Goal: Information Seeking & Learning: Learn about a topic

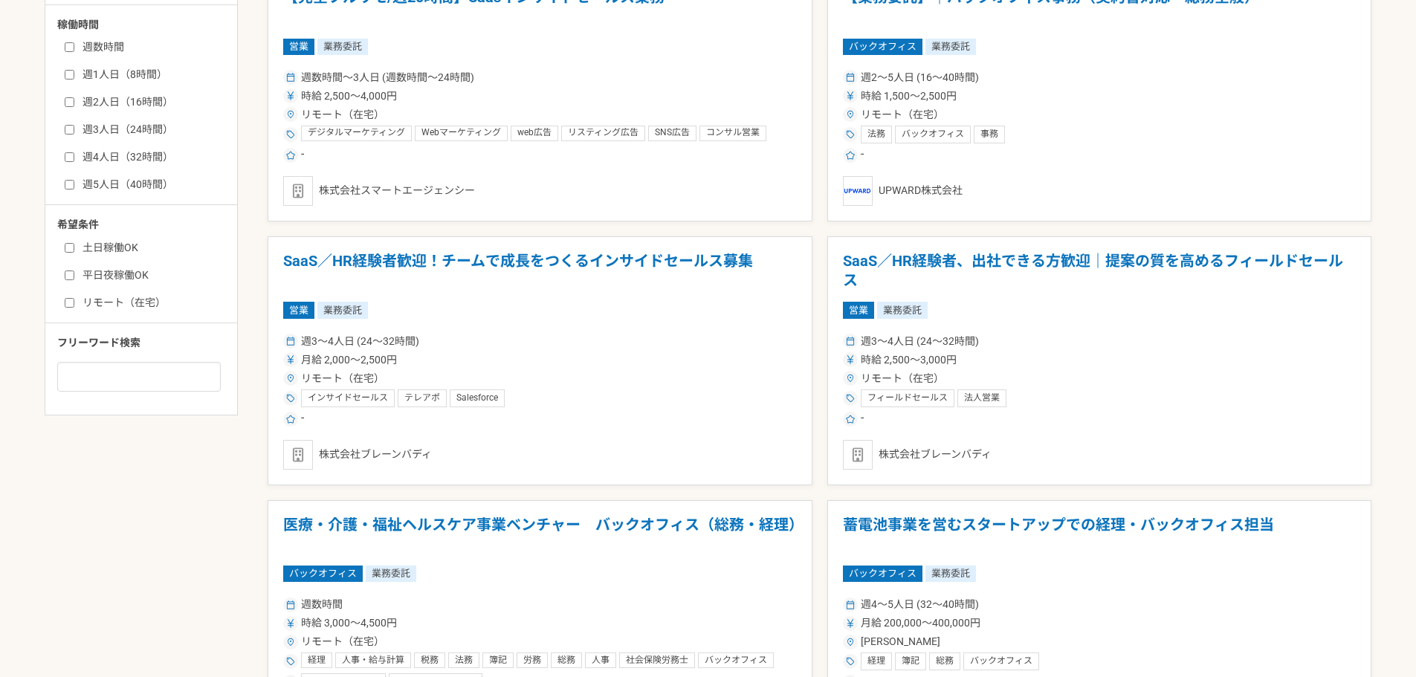
scroll to position [793, 0]
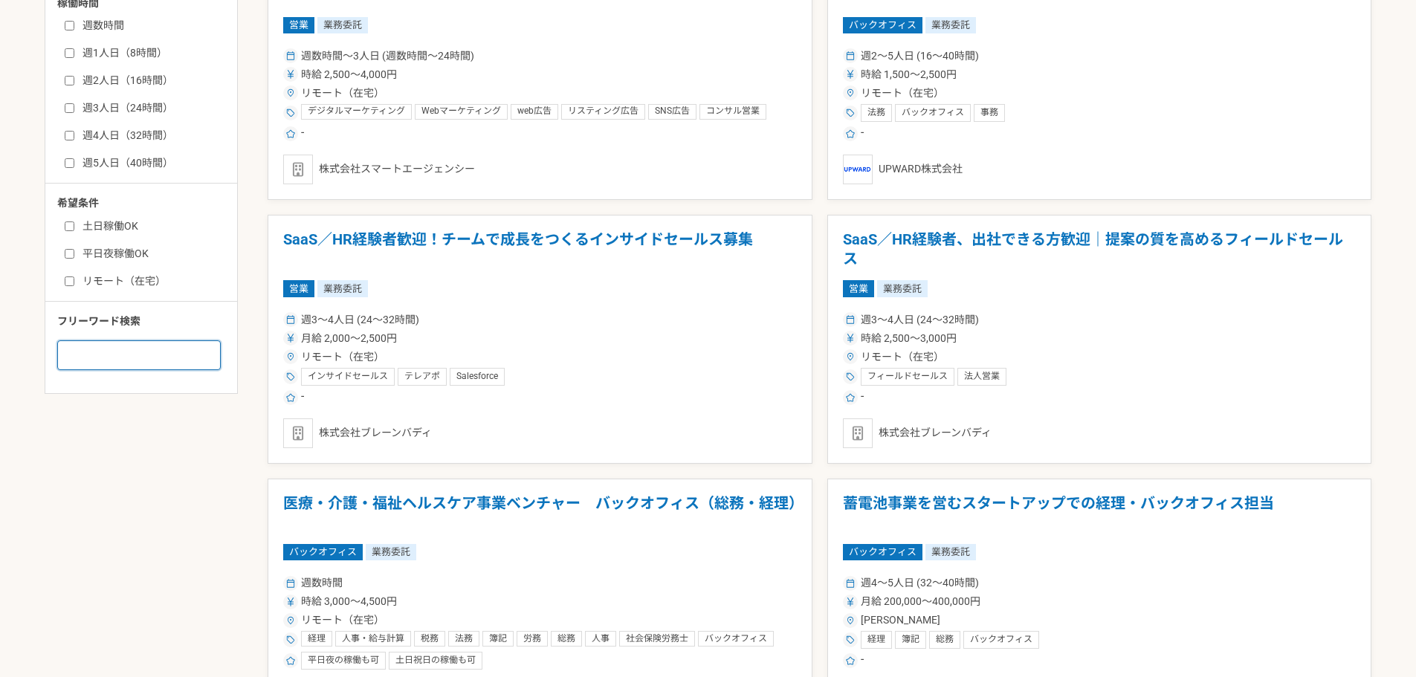
click at [176, 364] on input at bounding box center [139, 355] width 164 height 30
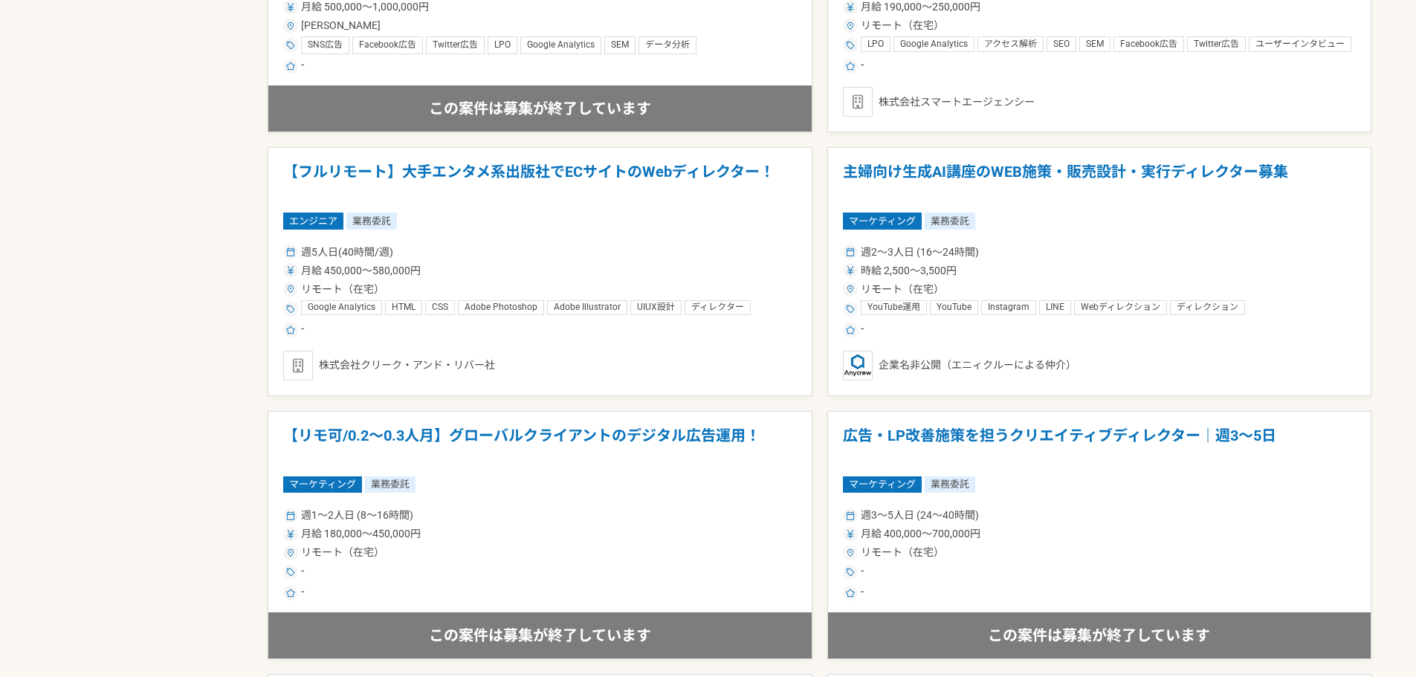
scroll to position [991, 0]
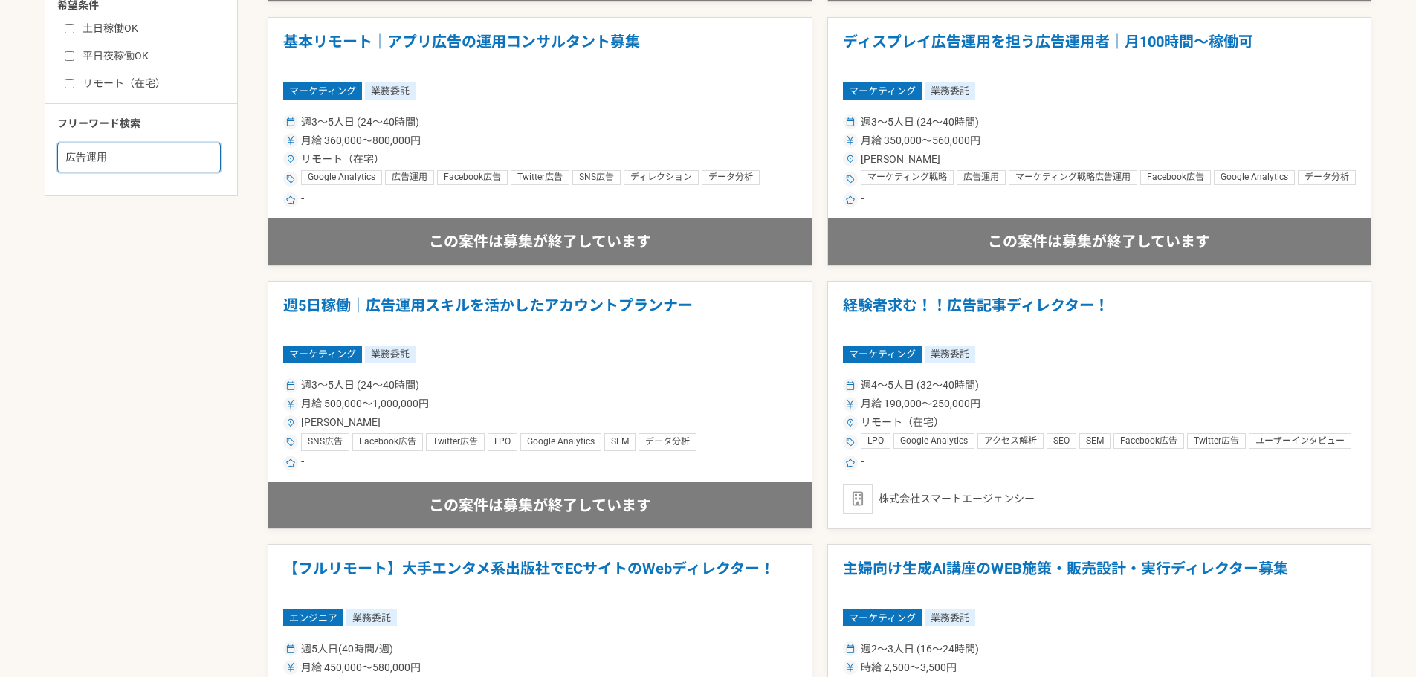
click at [122, 157] on input "広告運用" at bounding box center [139, 158] width 164 height 30
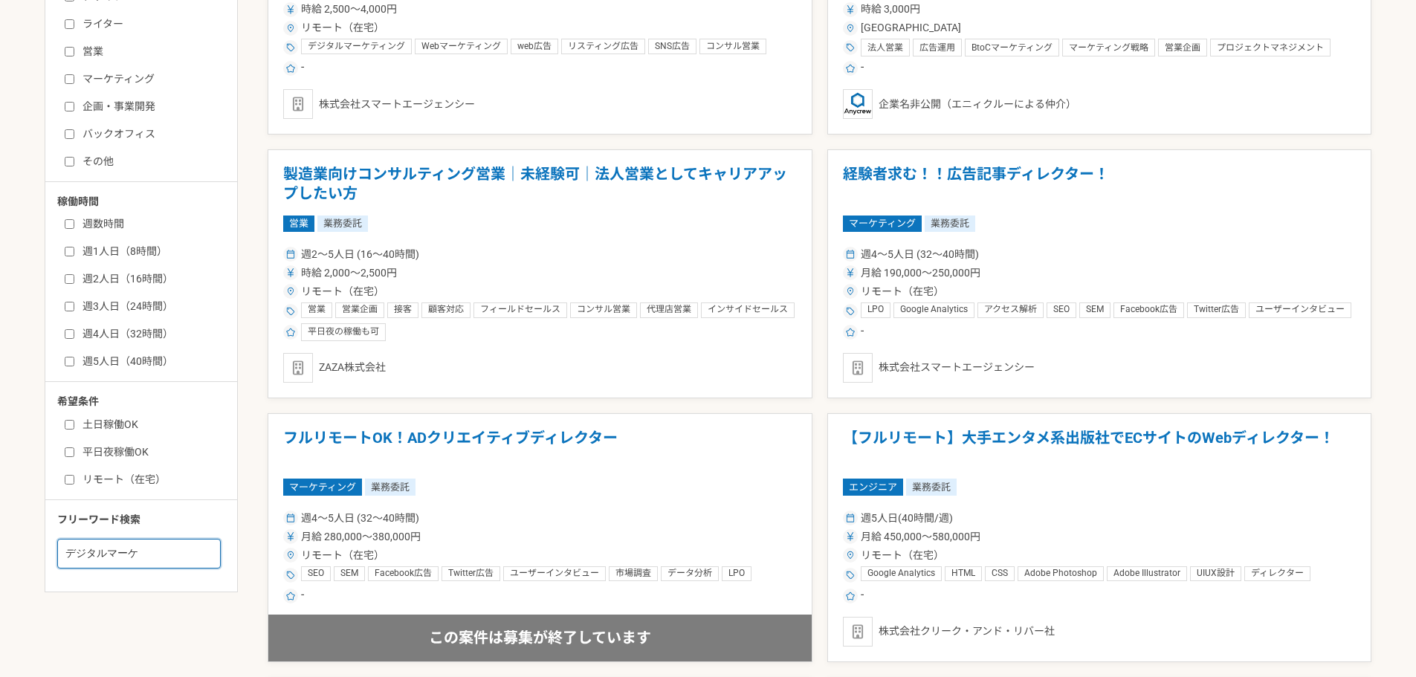
scroll to position [1091, 0]
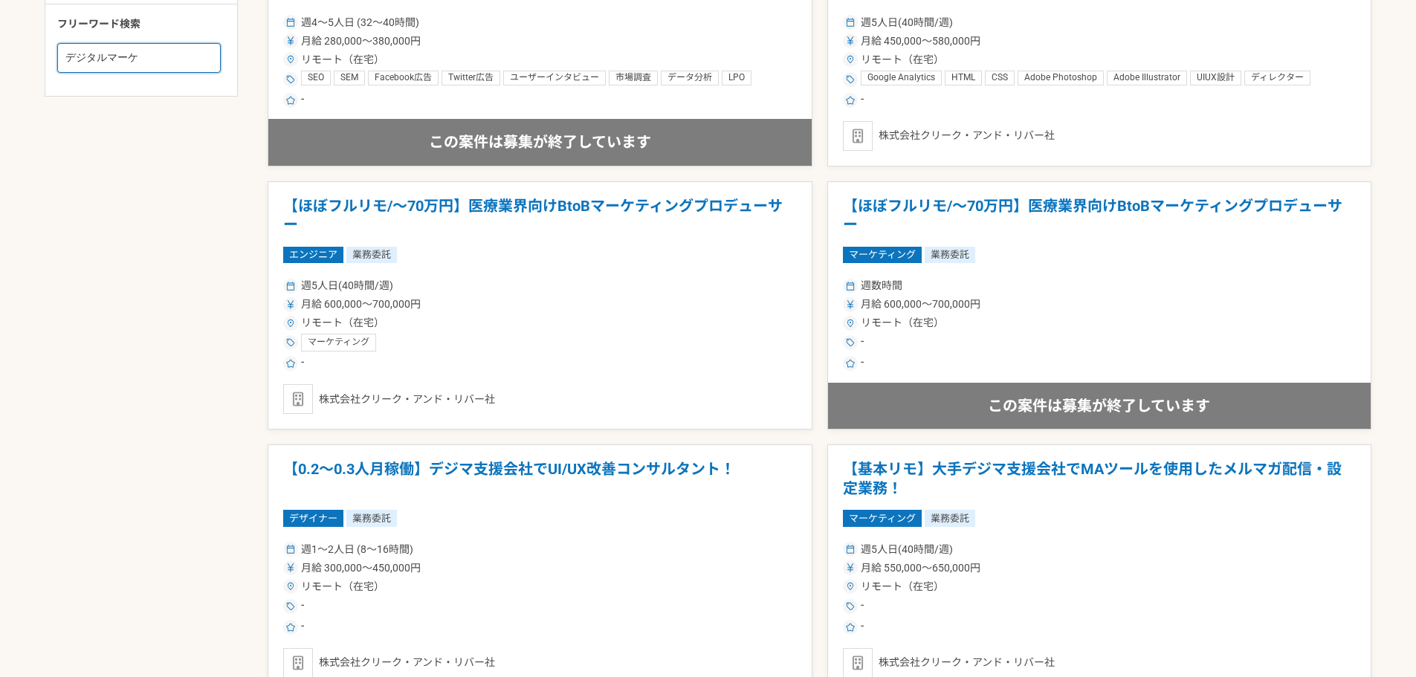
click at [186, 51] on input "デジタルマーケ" at bounding box center [139, 58] width 164 height 30
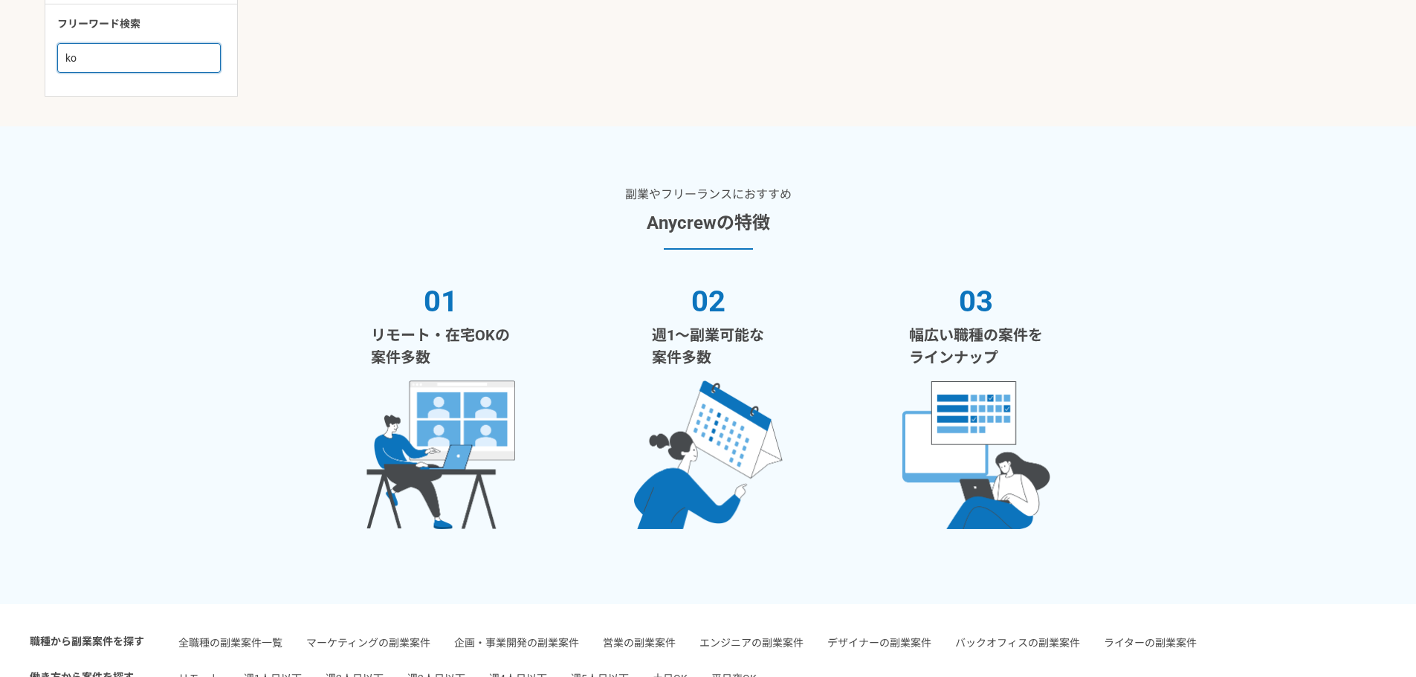
type input "k"
type input "広告"
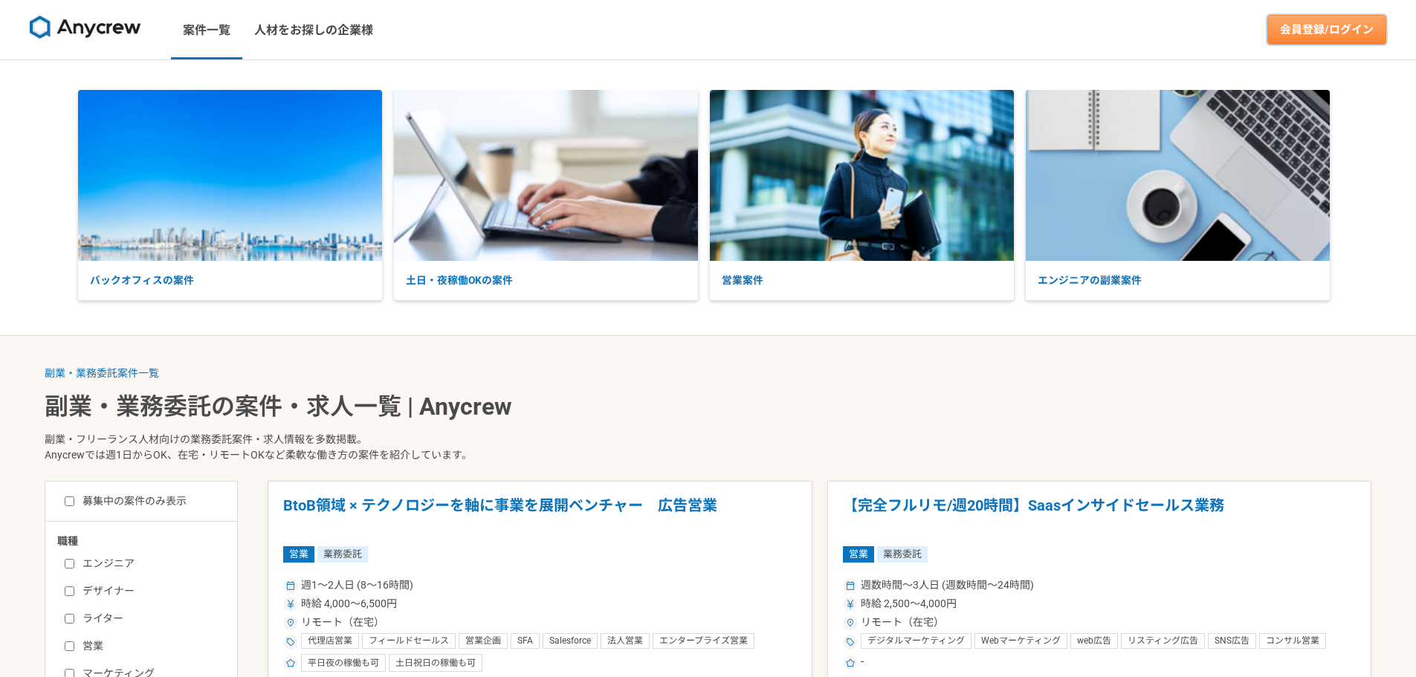
click at [1316, 28] on link "会員登録/ログイン" at bounding box center [1327, 30] width 119 height 30
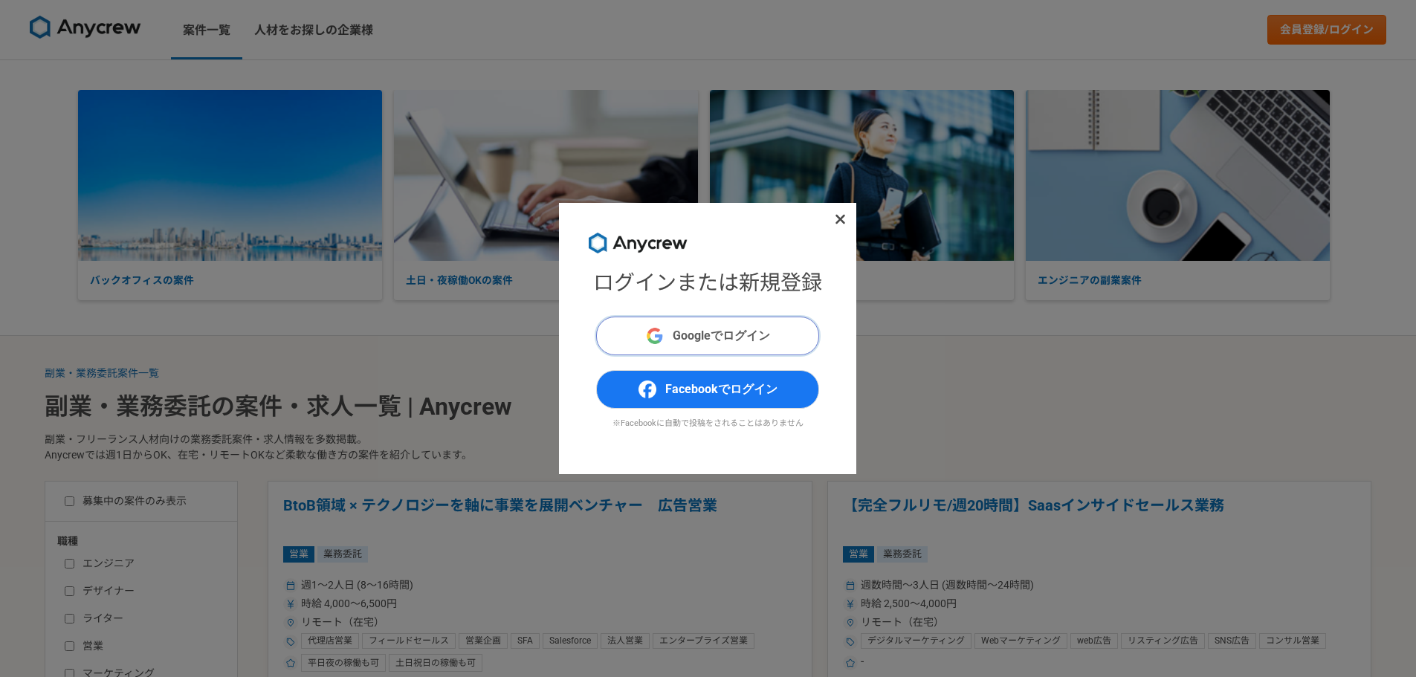
click at [673, 323] on button "Googleでログイン" at bounding box center [707, 336] width 223 height 39
